Goal: Task Accomplishment & Management: Manage account settings

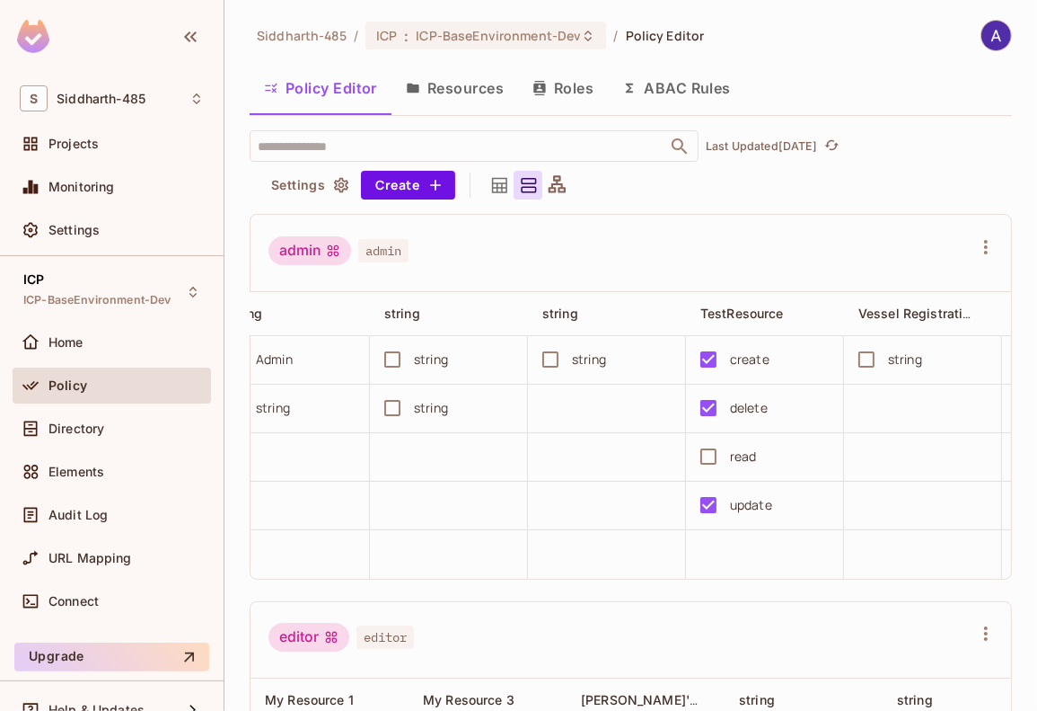
scroll to position [0, 514]
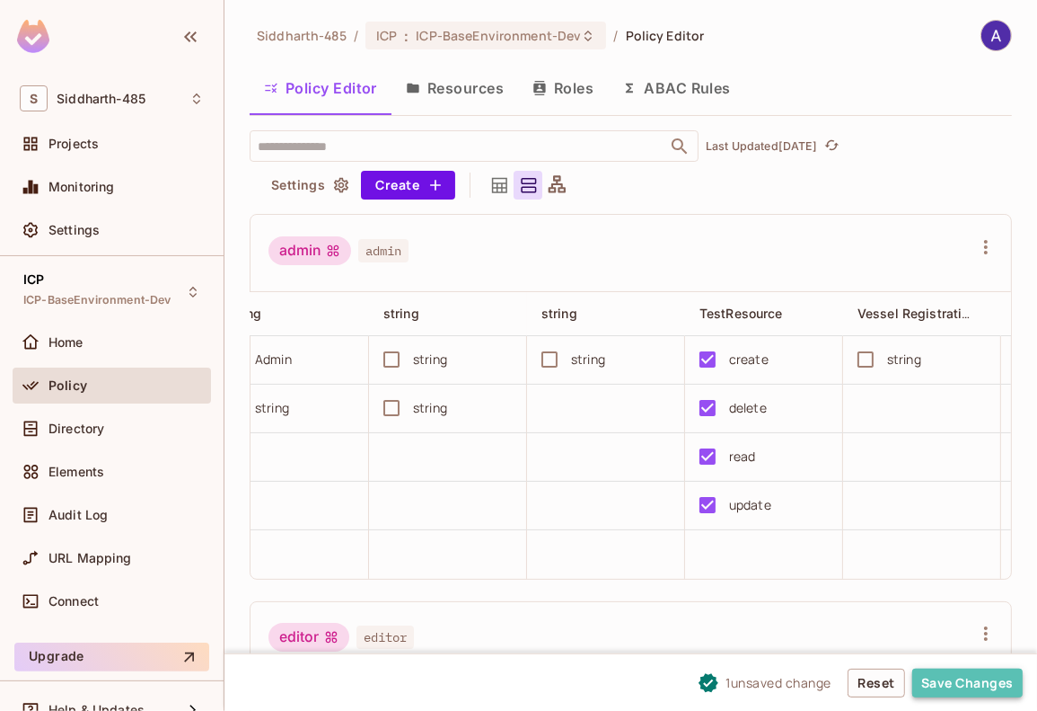
click at [955, 678] on button "Save Changes" at bounding box center [968, 682] width 110 height 29
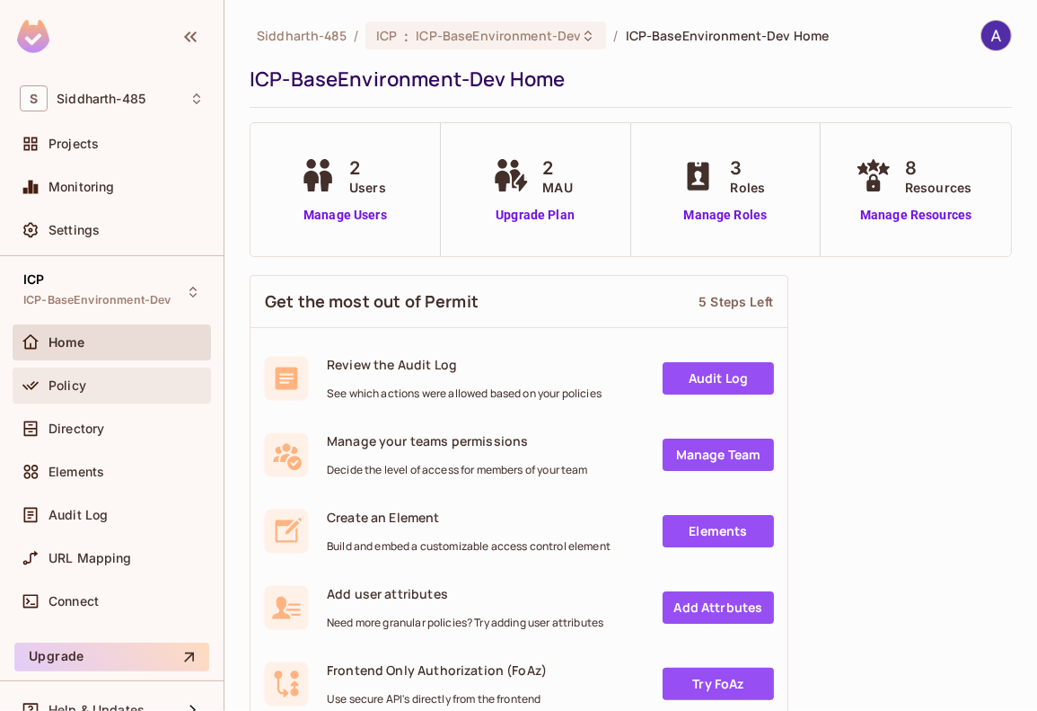
click at [69, 384] on span "Policy" at bounding box center [68, 385] width 38 height 14
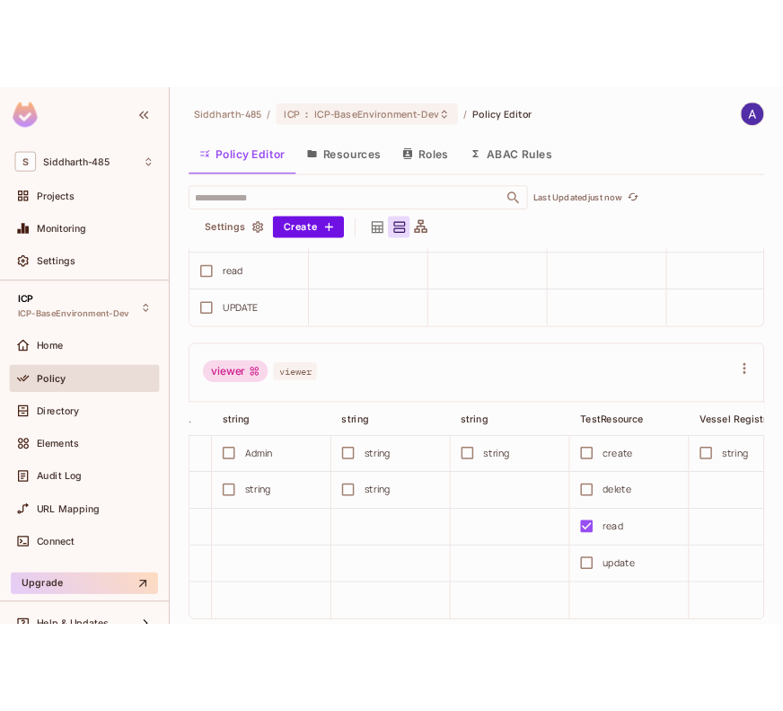
scroll to position [0, 446]
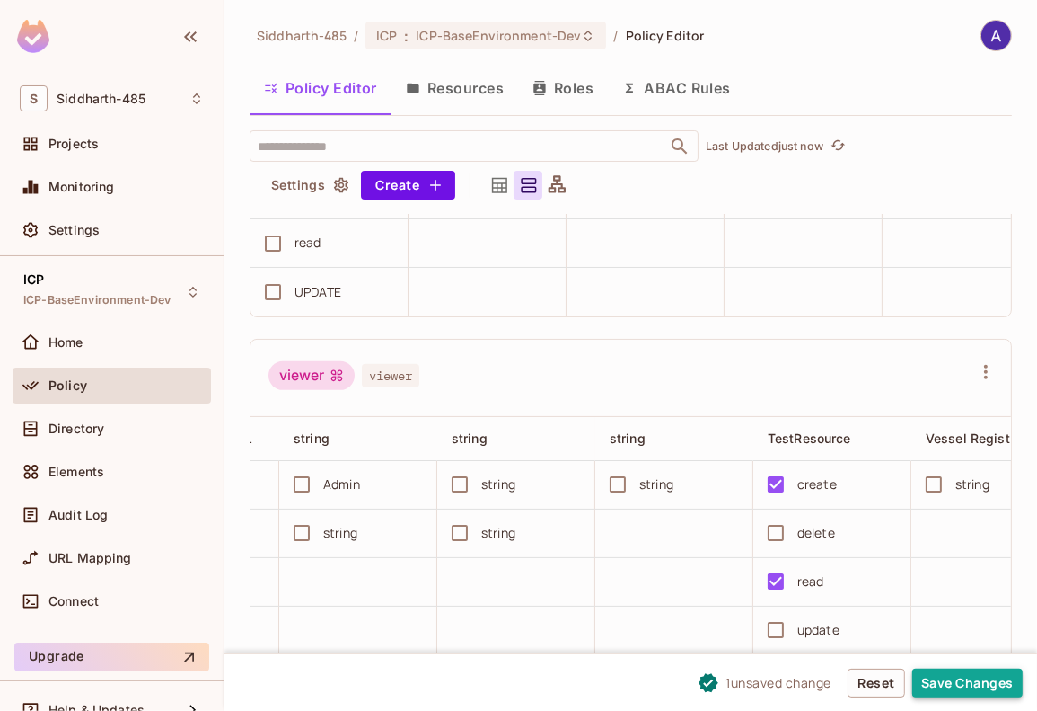
click at [990, 681] on button "Save Changes" at bounding box center [968, 682] width 110 height 29
